Goal: Task Accomplishment & Management: Use online tool/utility

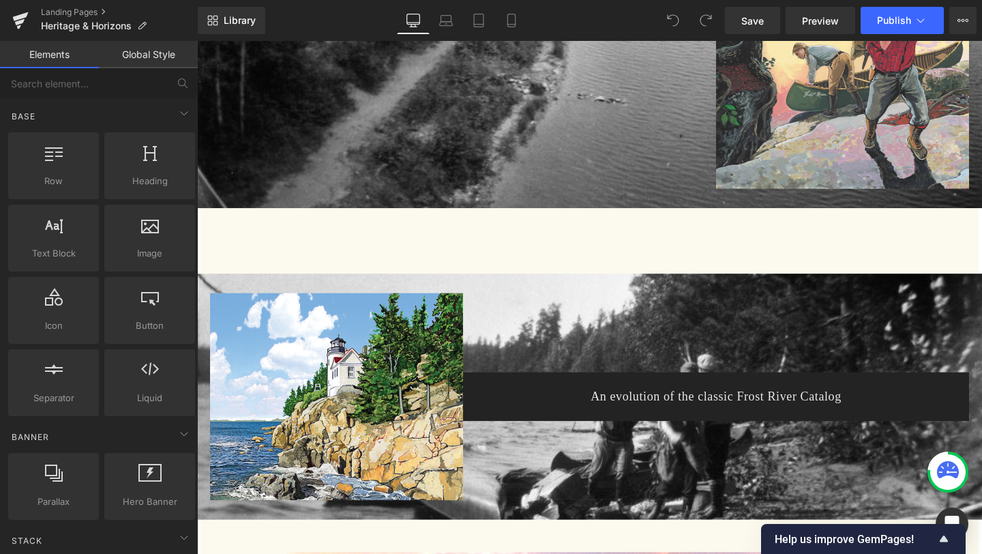
scroll to position [1038, 0]
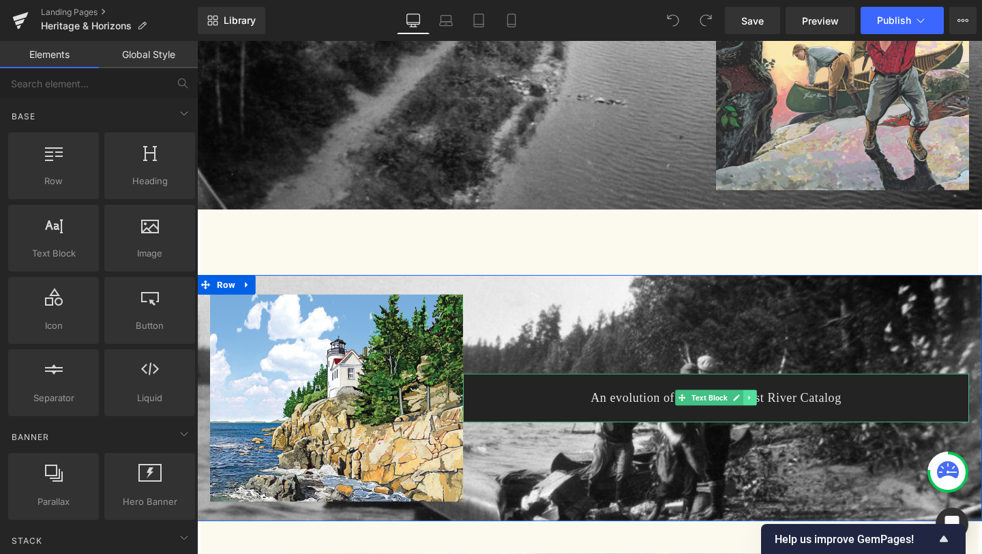
click at [776, 421] on link at bounding box center [778, 416] width 14 height 16
click at [774, 419] on icon at bounding box center [770, 415] width 7 height 7
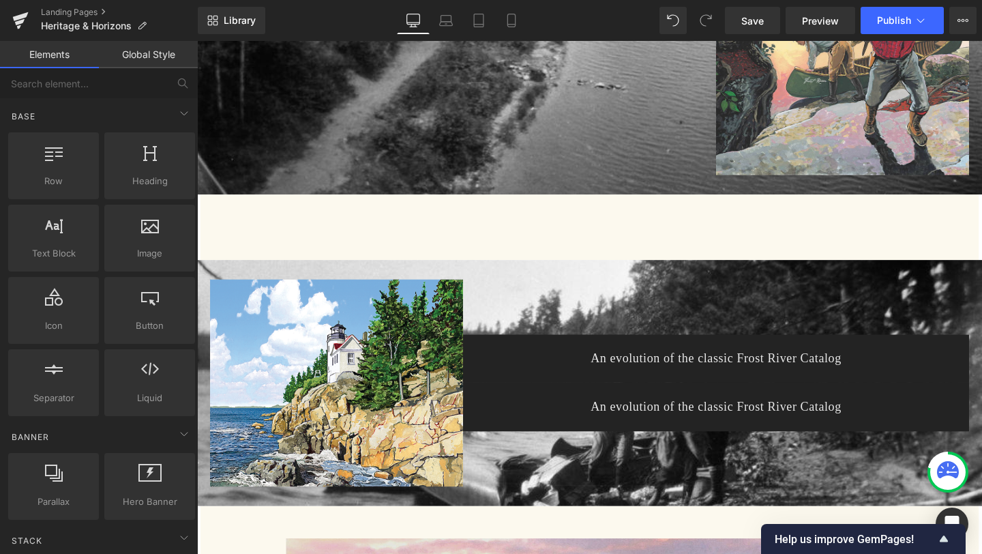
scroll to position [1053, 0]
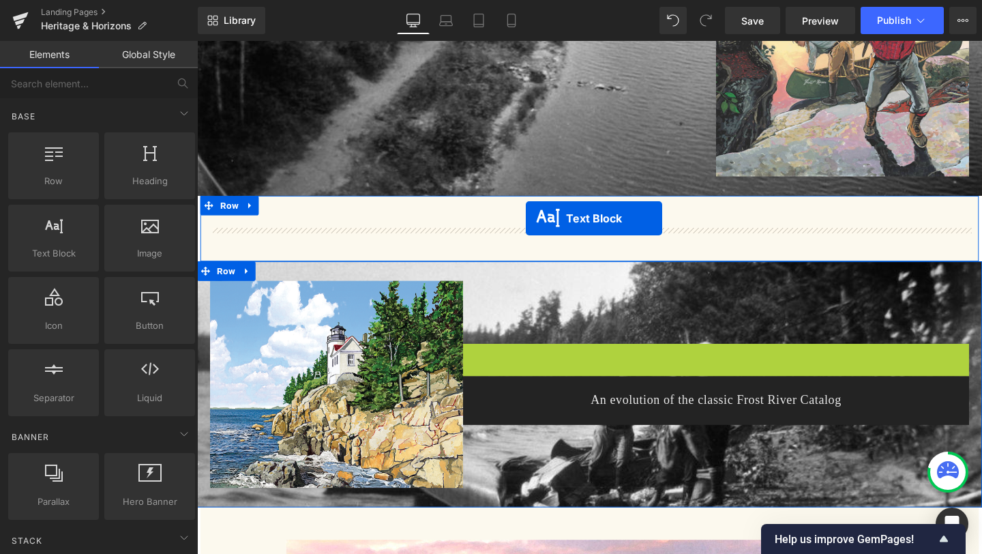
drag, startPoint x: 684, startPoint y: 376, endPoint x: 543, endPoint y: 227, distance: 205.4
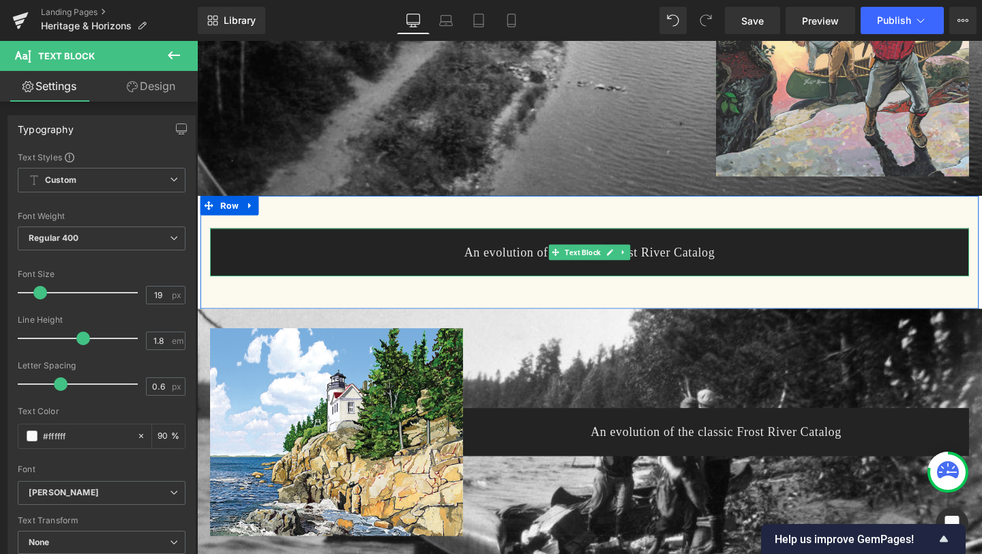
click at [676, 264] on p "An evolution of the classic Frost River Catalog" at bounding box center [609, 263] width 770 height 23
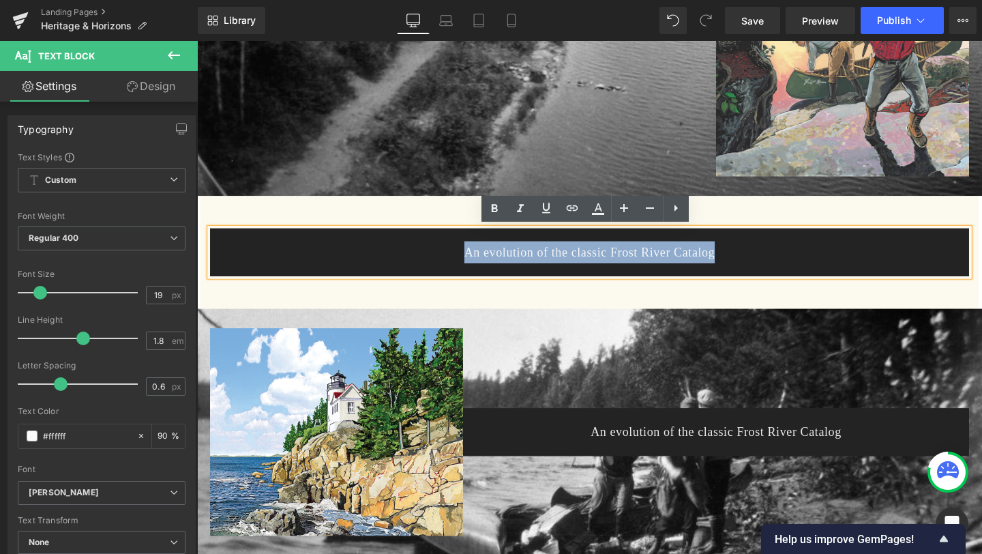
drag, startPoint x: 748, startPoint y: 265, endPoint x: 456, endPoint y: 269, distance: 291.8
click at [456, 269] on p "An evolution of the classic Frost River Catalog" at bounding box center [609, 263] width 770 height 23
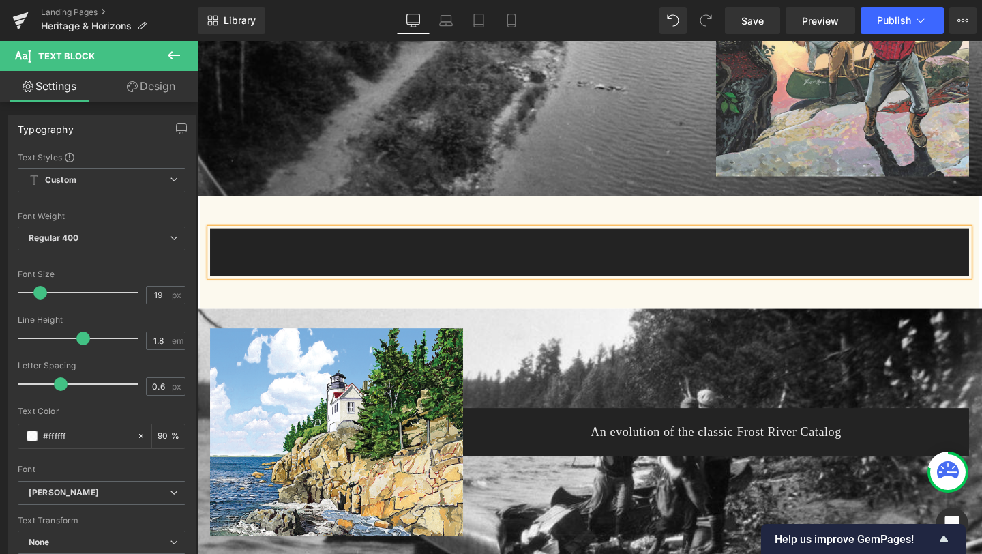
click at [460, 214] on div "Text Block Image Row 50px" at bounding box center [609, 263] width 818 height 119
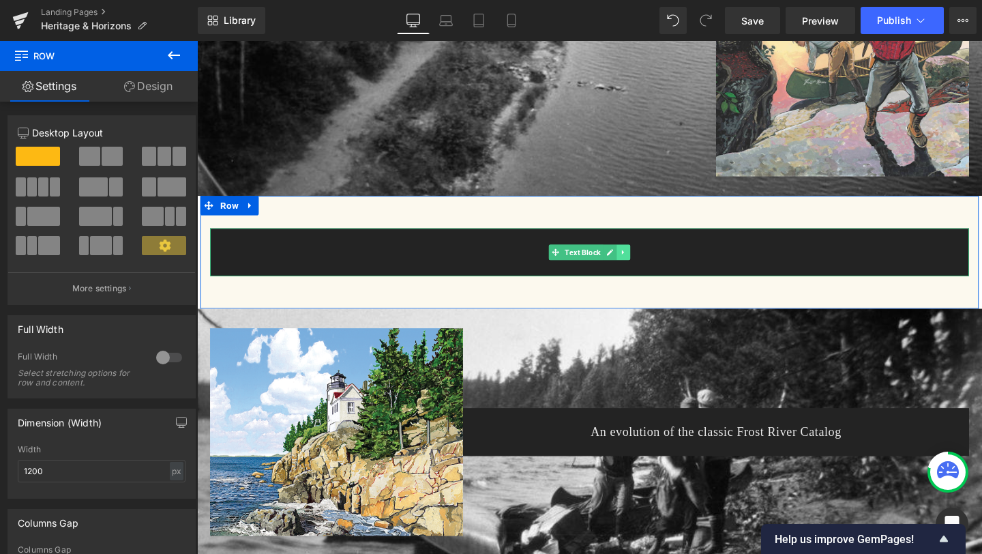
click at [649, 263] on icon at bounding box center [645, 263] width 7 height 8
click at [649, 263] on icon at bounding box center [651, 262] width 7 height 7
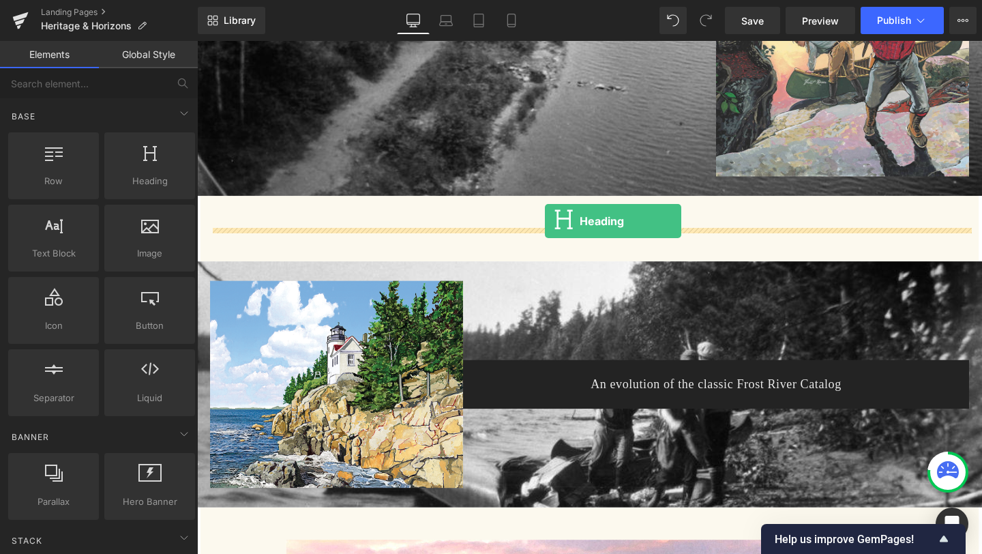
drag, startPoint x: 353, startPoint y: 209, endPoint x: 562, endPoint y: 230, distance: 210.4
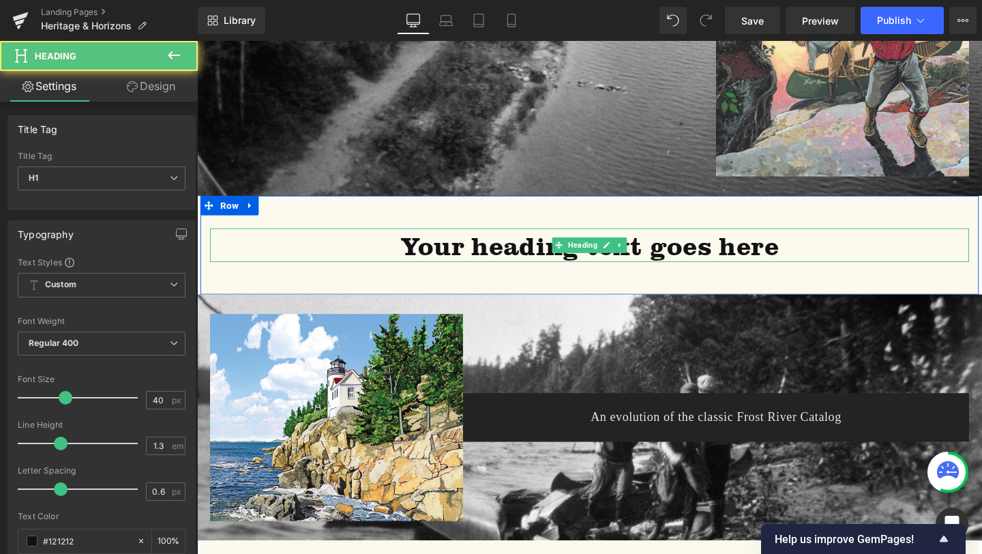
click at [355, 257] on h1 "Your heading text goes here" at bounding box center [610, 255] width 798 height 35
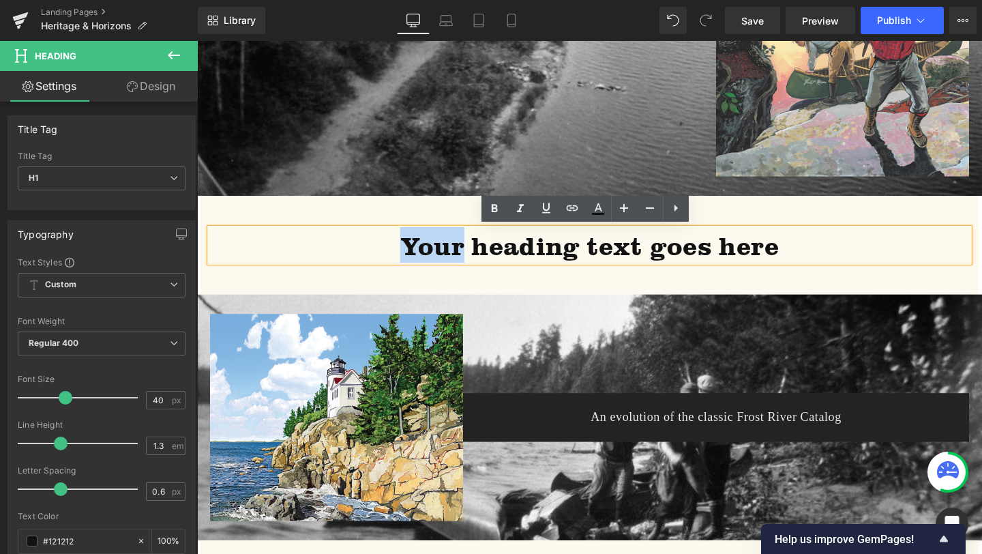
click at [355, 257] on h1 "Your heading text goes here" at bounding box center [610, 255] width 798 height 35
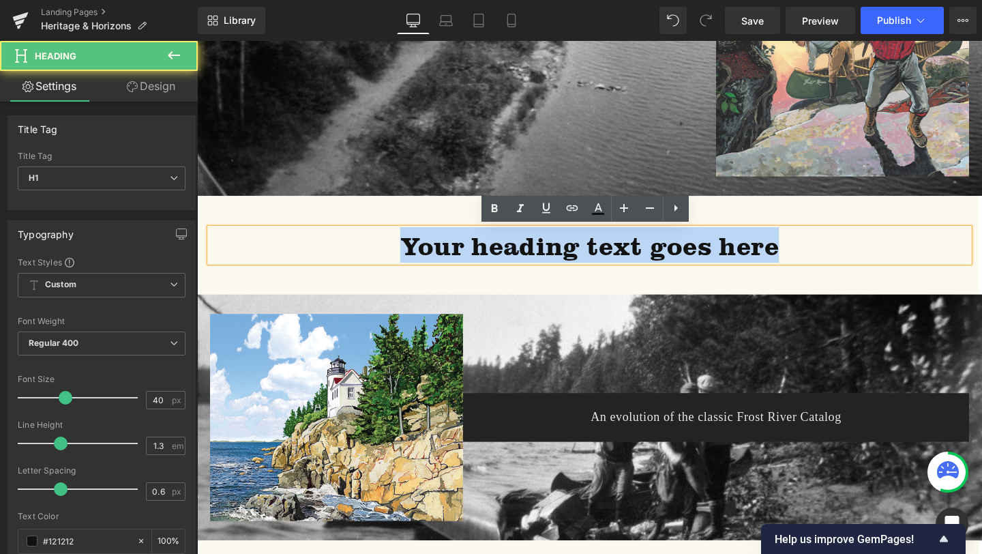
click at [355, 257] on h1 "Your heading text goes here" at bounding box center [610, 255] width 798 height 35
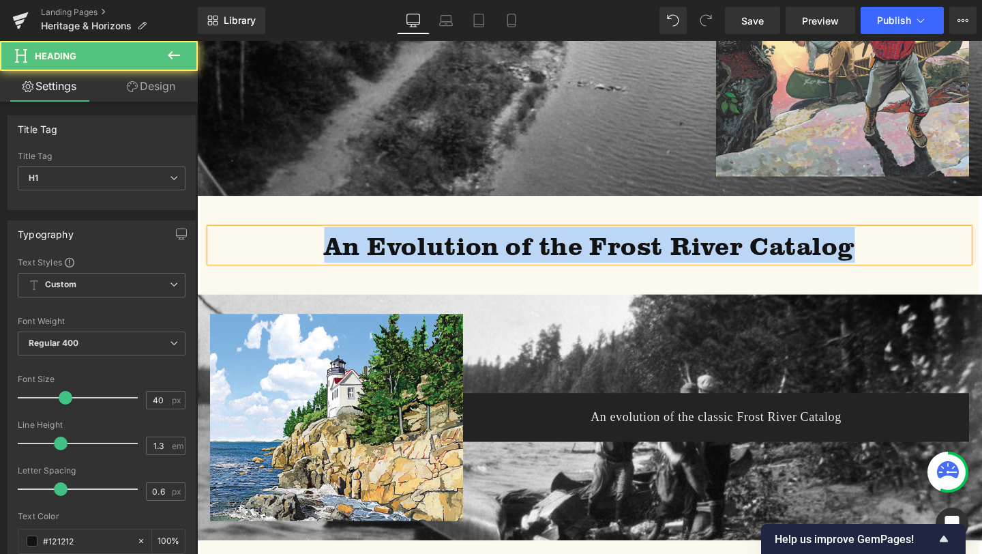
drag, startPoint x: 299, startPoint y: 252, endPoint x: 312, endPoint y: 294, distance: 44.4
click at [312, 294] on div "An Evolution of the Frost River Catalog Heading Image Row 50px" at bounding box center [609, 256] width 818 height 104
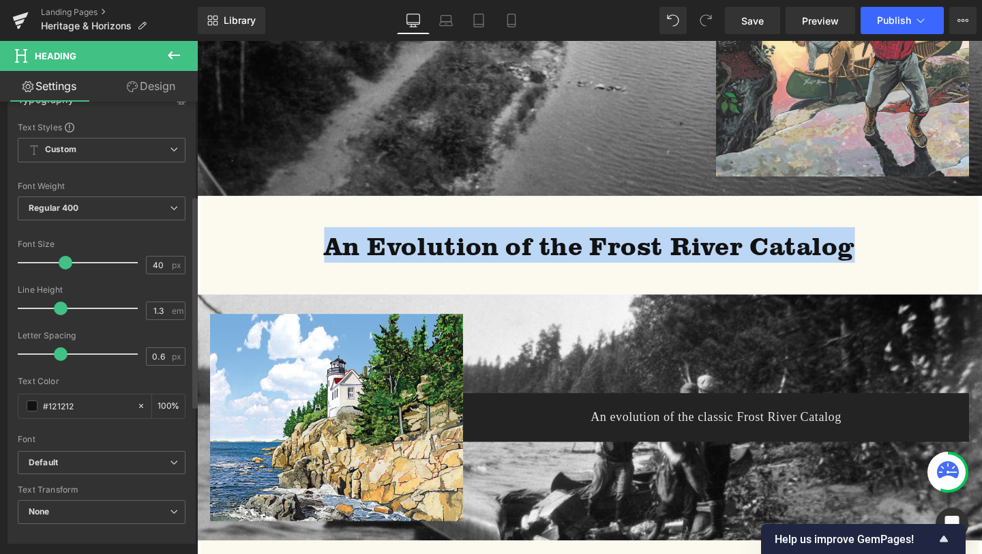
scroll to position [225, 0]
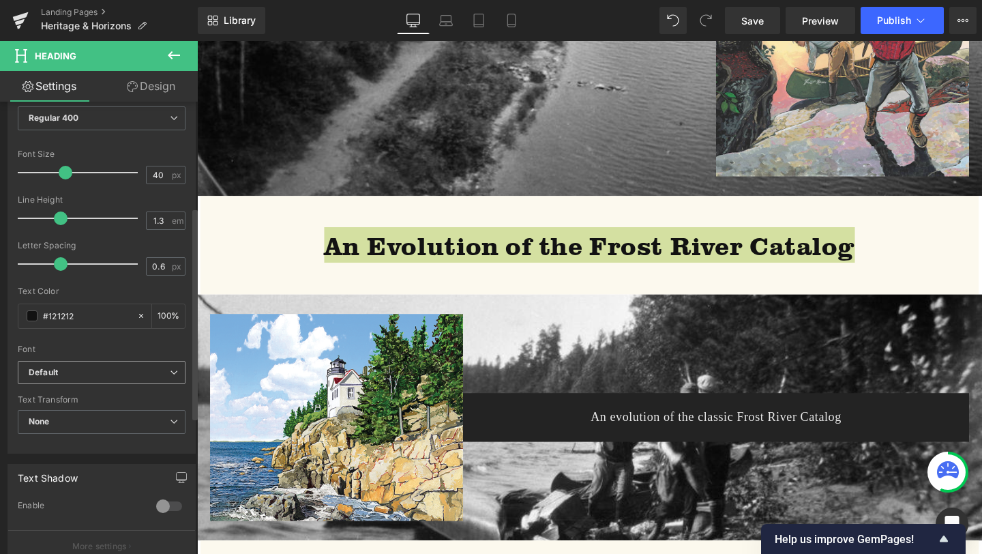
click at [137, 373] on b "Default" at bounding box center [99, 373] width 141 height 12
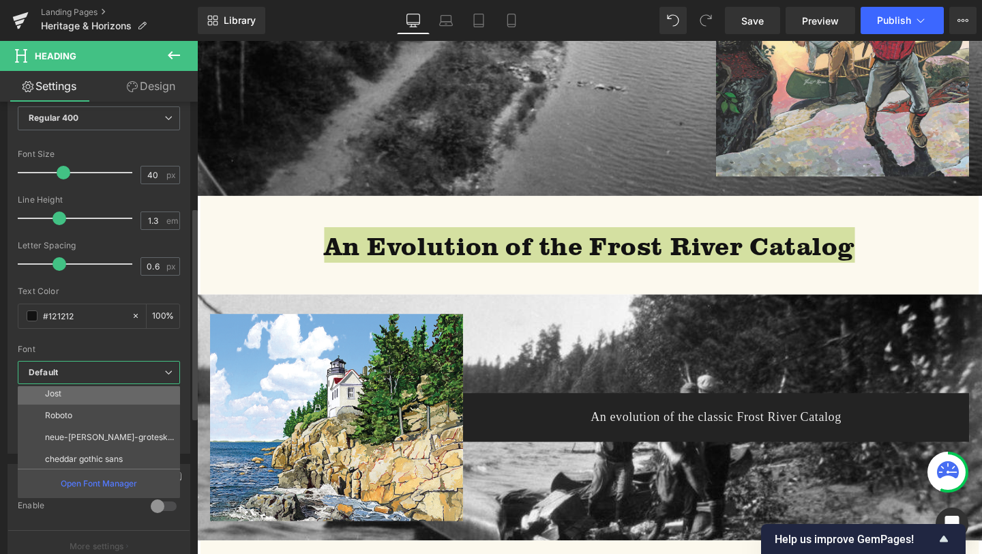
scroll to position [71, 0]
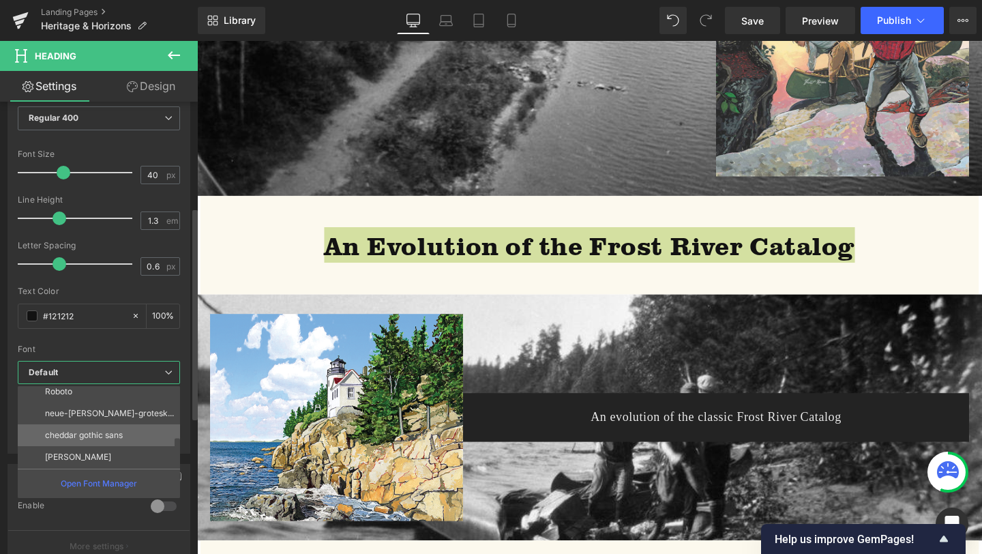
click at [123, 434] on p "cheddar gothic sans" at bounding box center [84, 435] width 78 height 10
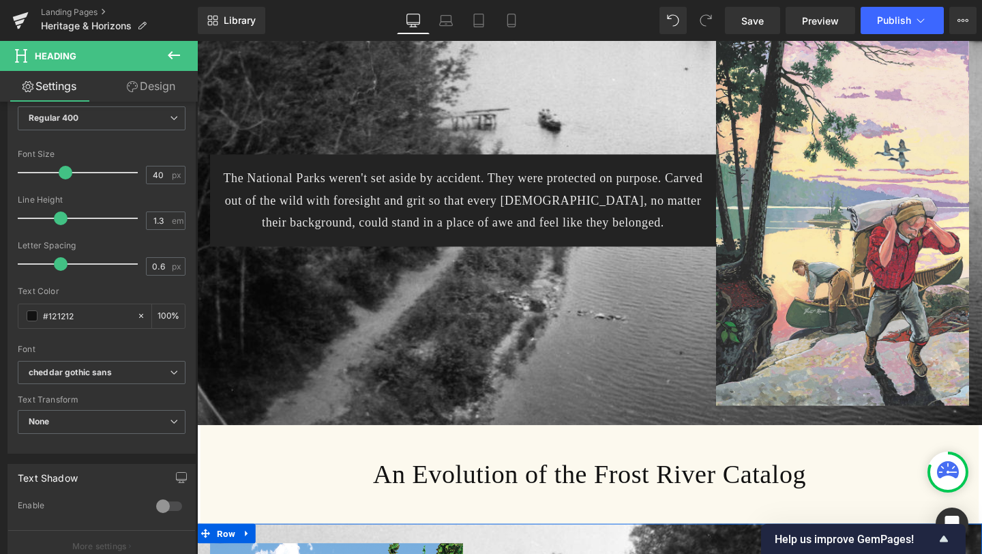
scroll to position [811, 0]
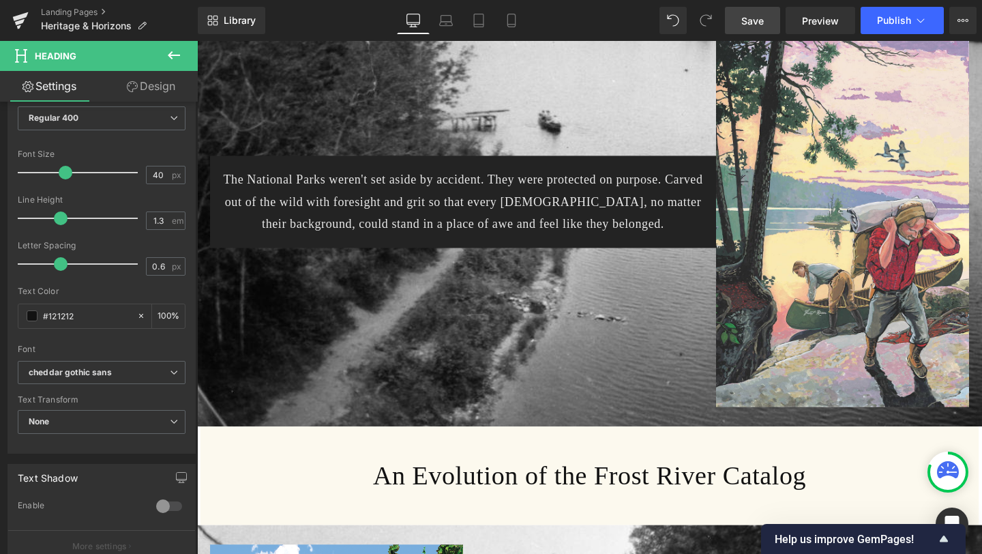
click at [751, 19] on span "Save" at bounding box center [752, 21] width 22 height 14
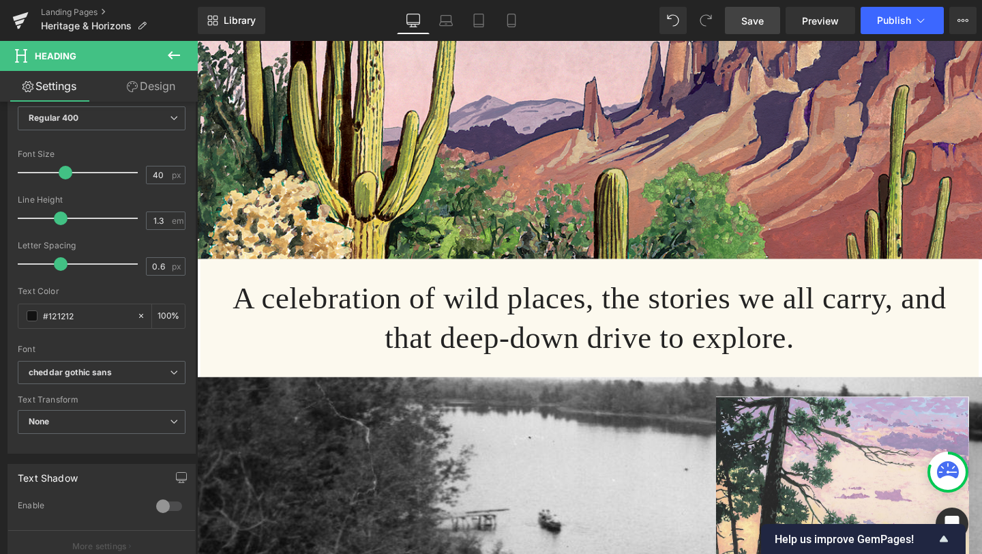
scroll to position [393, 0]
